Goal: Information Seeking & Learning: Learn about a topic

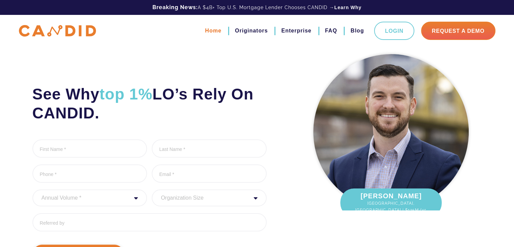
click at [214, 30] on link "Home" at bounding box center [213, 30] width 16 height 11
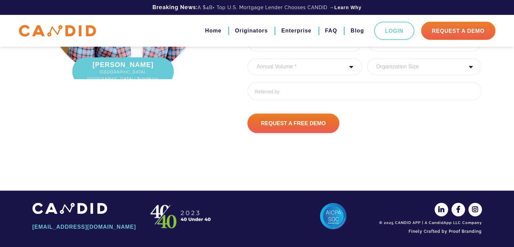
scroll to position [966, 0]
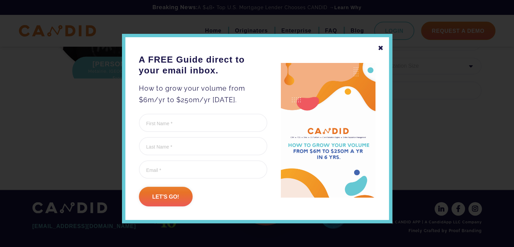
click at [378, 49] on div "✖" at bounding box center [381, 47] width 6 height 11
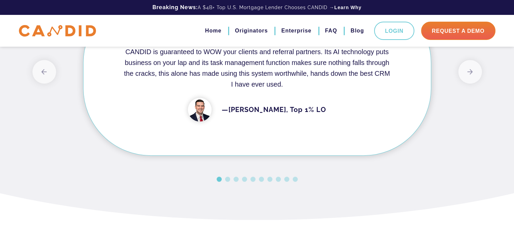
scroll to position [594, 0]
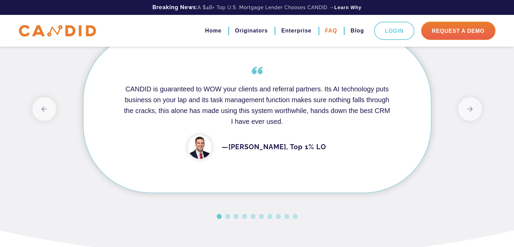
click at [329, 32] on link "FAQ" at bounding box center [331, 30] width 12 height 11
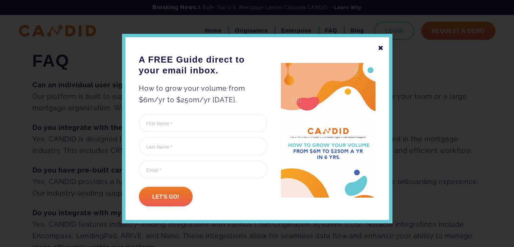
click at [378, 46] on div "✖" at bounding box center [381, 47] width 6 height 11
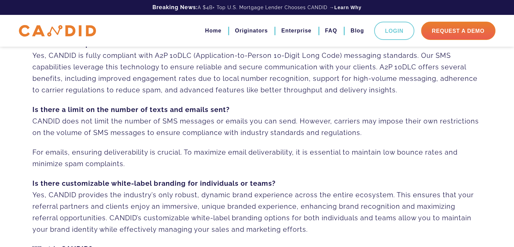
scroll to position [338, 0]
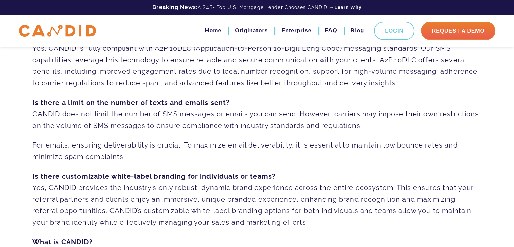
drag, startPoint x: 380, startPoint y: 234, endPoint x: 326, endPoint y: 246, distance: 55.4
click at [380, 234] on div "Can an individual user sign up? Our platform is built to support your growth jo…" at bounding box center [257, 48] width 450 height 615
